Goal: Transaction & Acquisition: Purchase product/service

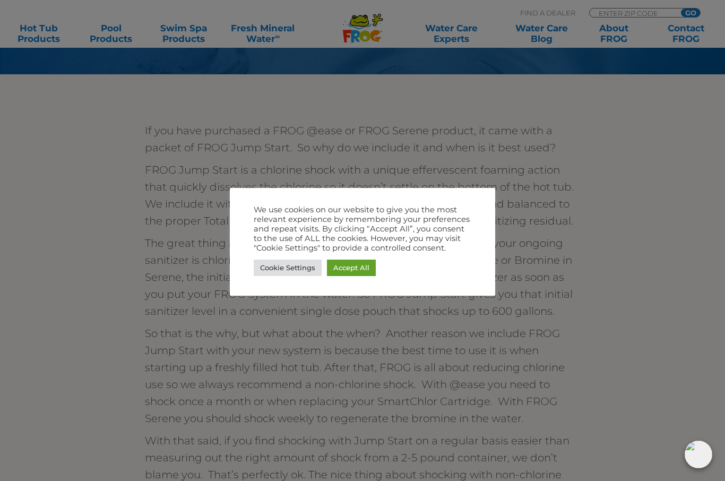
click at [647, 101] on div at bounding box center [362, 240] width 725 height 481
click at [640, 126] on div at bounding box center [362, 240] width 725 height 481
click at [629, 131] on div at bounding box center [362, 240] width 725 height 481
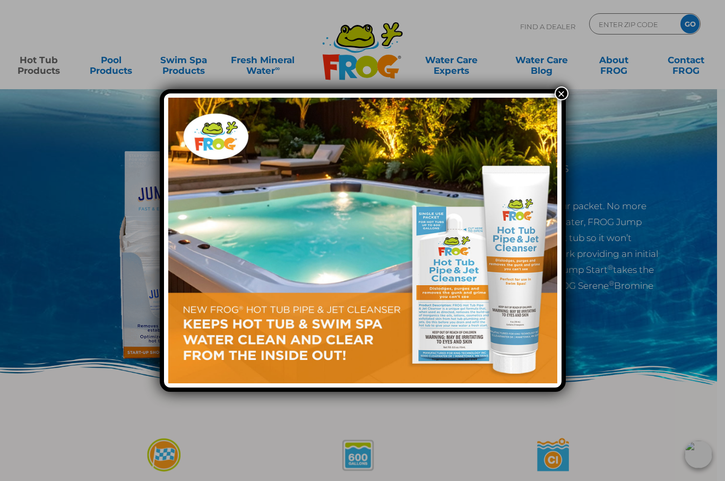
click at [559, 100] on button "×" at bounding box center [561, 93] width 14 height 14
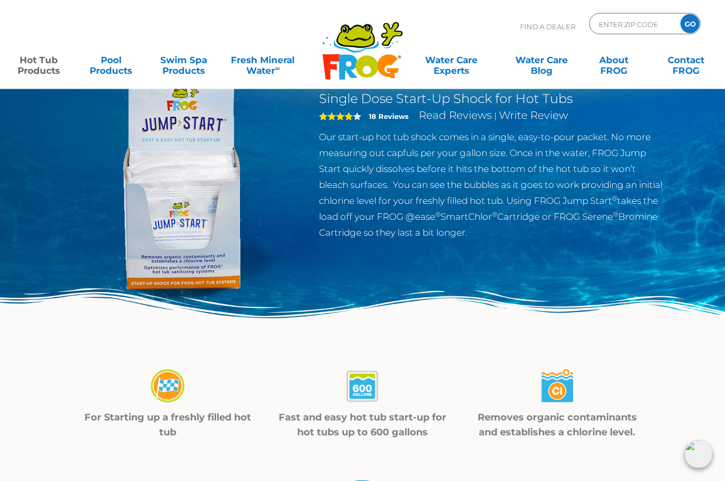
scroll to position [69, 0]
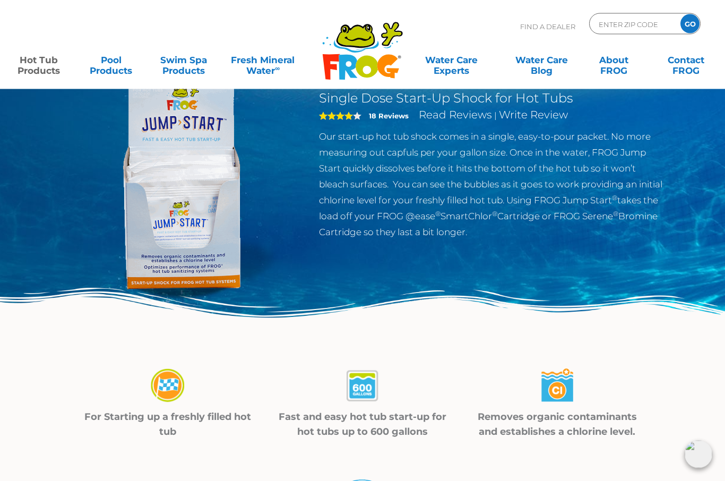
click at [604, 143] on p "Our start-up hot tub shock comes in a single, easy-to-pour packet. No more meas…" at bounding box center [492, 184] width 346 height 111
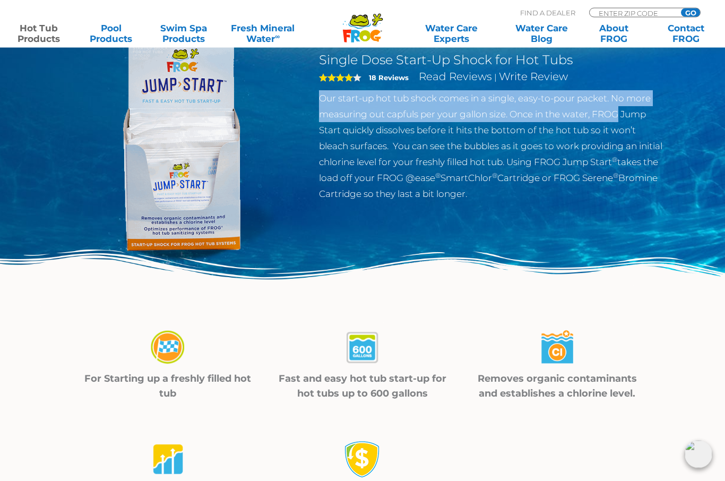
scroll to position [108, 0]
